Goal: Find specific page/section: Find specific page/section

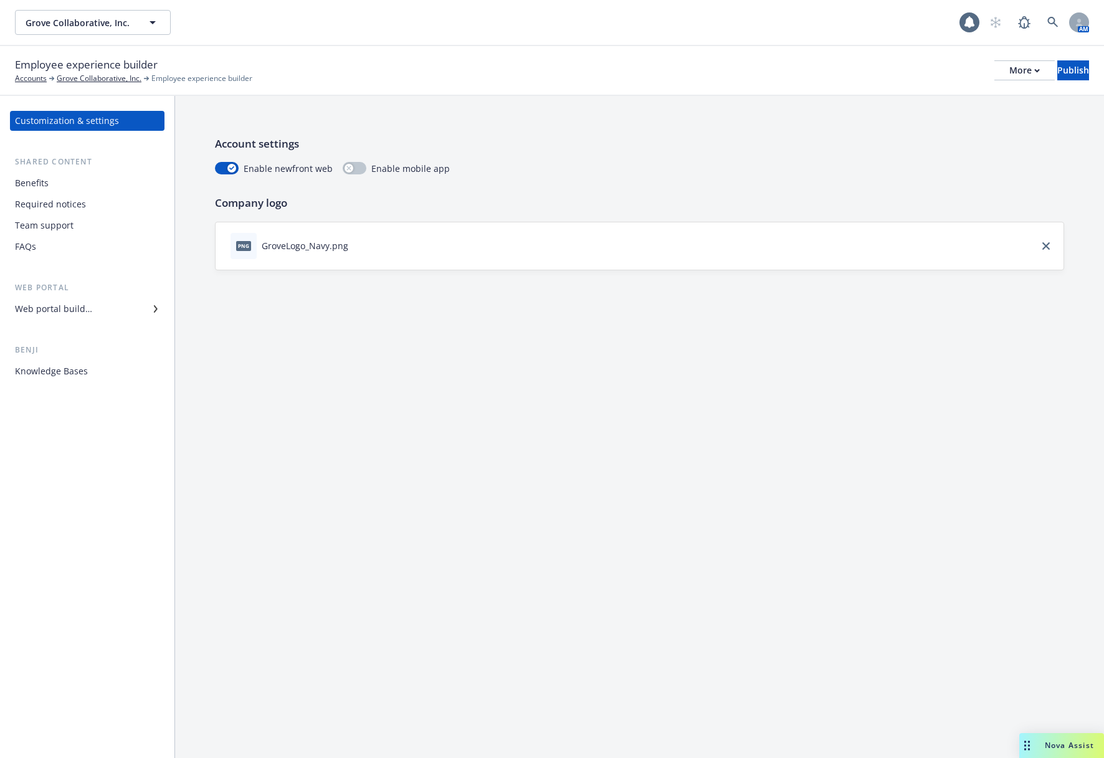
click at [66, 378] on div "Knowledge Bases" at bounding box center [51, 371] width 73 height 20
